Goal: Navigation & Orientation: Find specific page/section

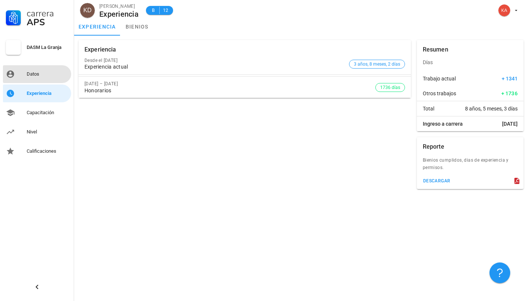
click at [42, 78] on div "Datos" at bounding box center [48, 74] width 42 height 12
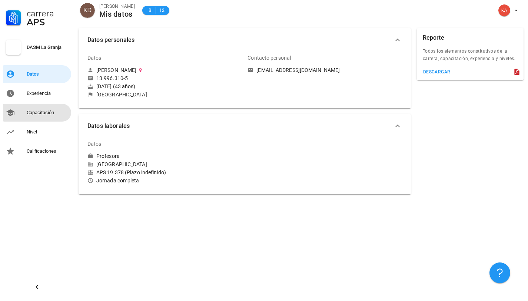
click at [54, 110] on div "Capacitación" at bounding box center [48, 113] width 42 height 6
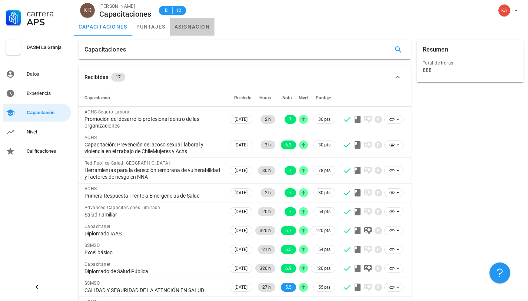
click at [179, 27] on link "asignación" at bounding box center [192, 27] width 44 height 18
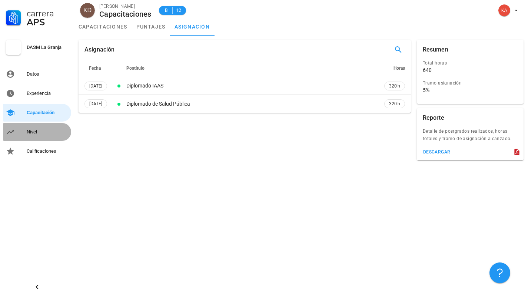
click at [30, 134] on div "Nivel" at bounding box center [48, 132] width 42 height 6
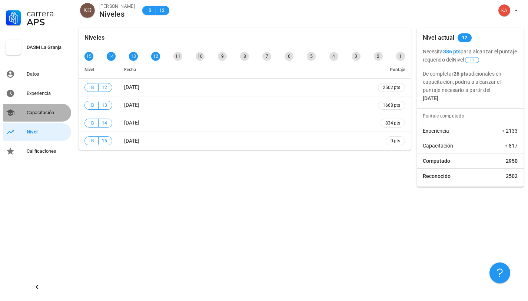
click at [44, 113] on div "Capacitación" at bounding box center [48, 113] width 42 height 6
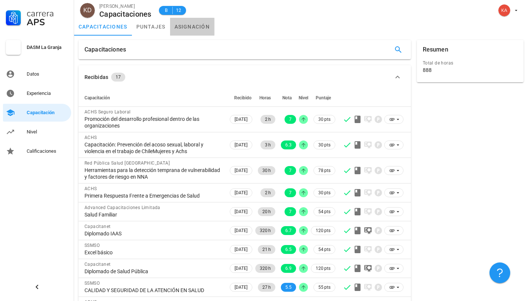
click at [179, 28] on link "asignación" at bounding box center [192, 27] width 44 height 18
